Goal: Book appointment/travel/reservation

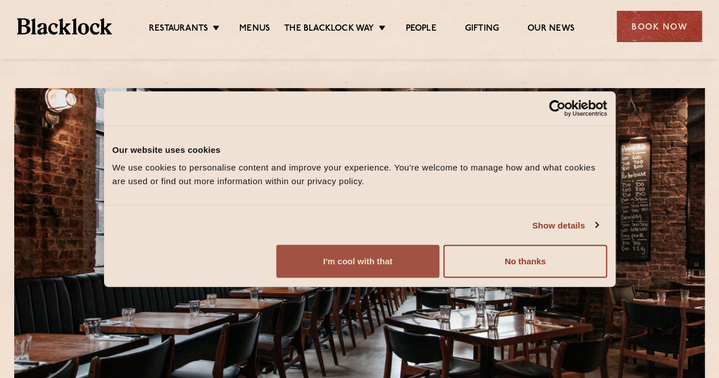
click at [439, 278] on button "I'm cool with that" at bounding box center [357, 261] width 163 height 33
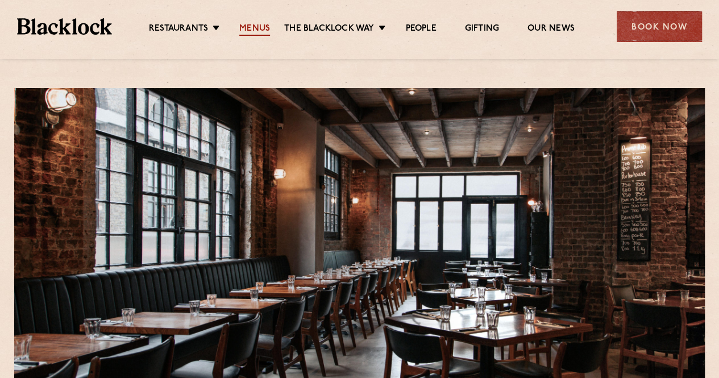
click at [244, 29] on link "Menus" at bounding box center [254, 29] width 31 height 13
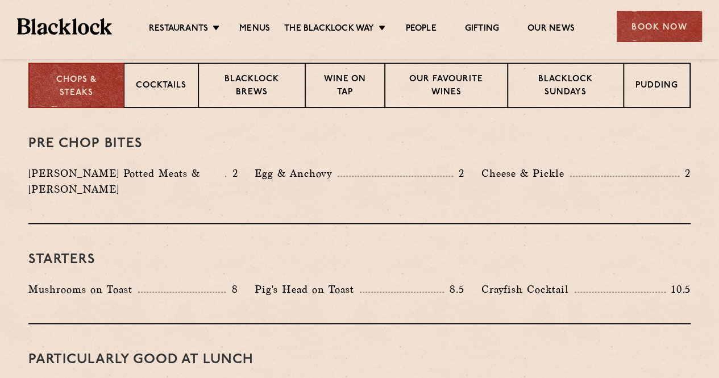
scroll to position [341, 0]
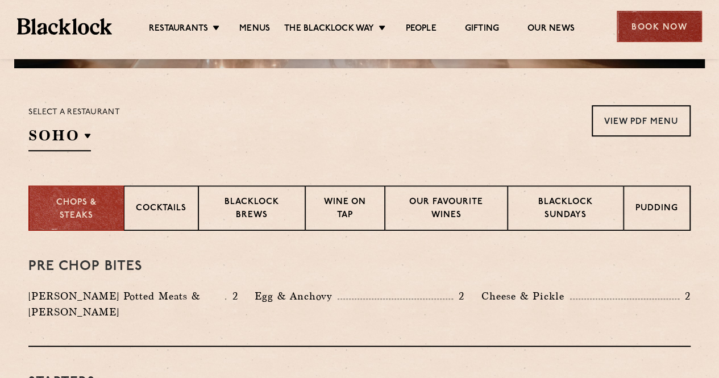
click at [659, 26] on div "Book Now" at bounding box center [659, 26] width 85 height 31
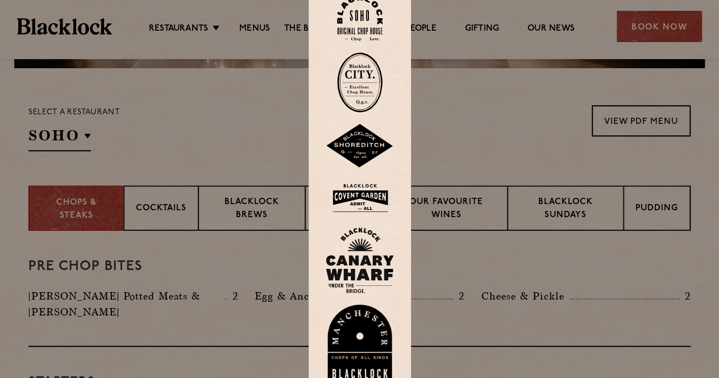
click at [360, 146] on img at bounding box center [360, 146] width 68 height 44
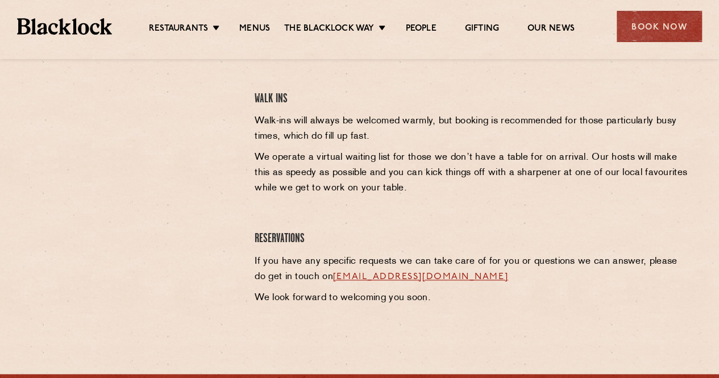
scroll to position [284, 0]
